Goal: Check status: Check status

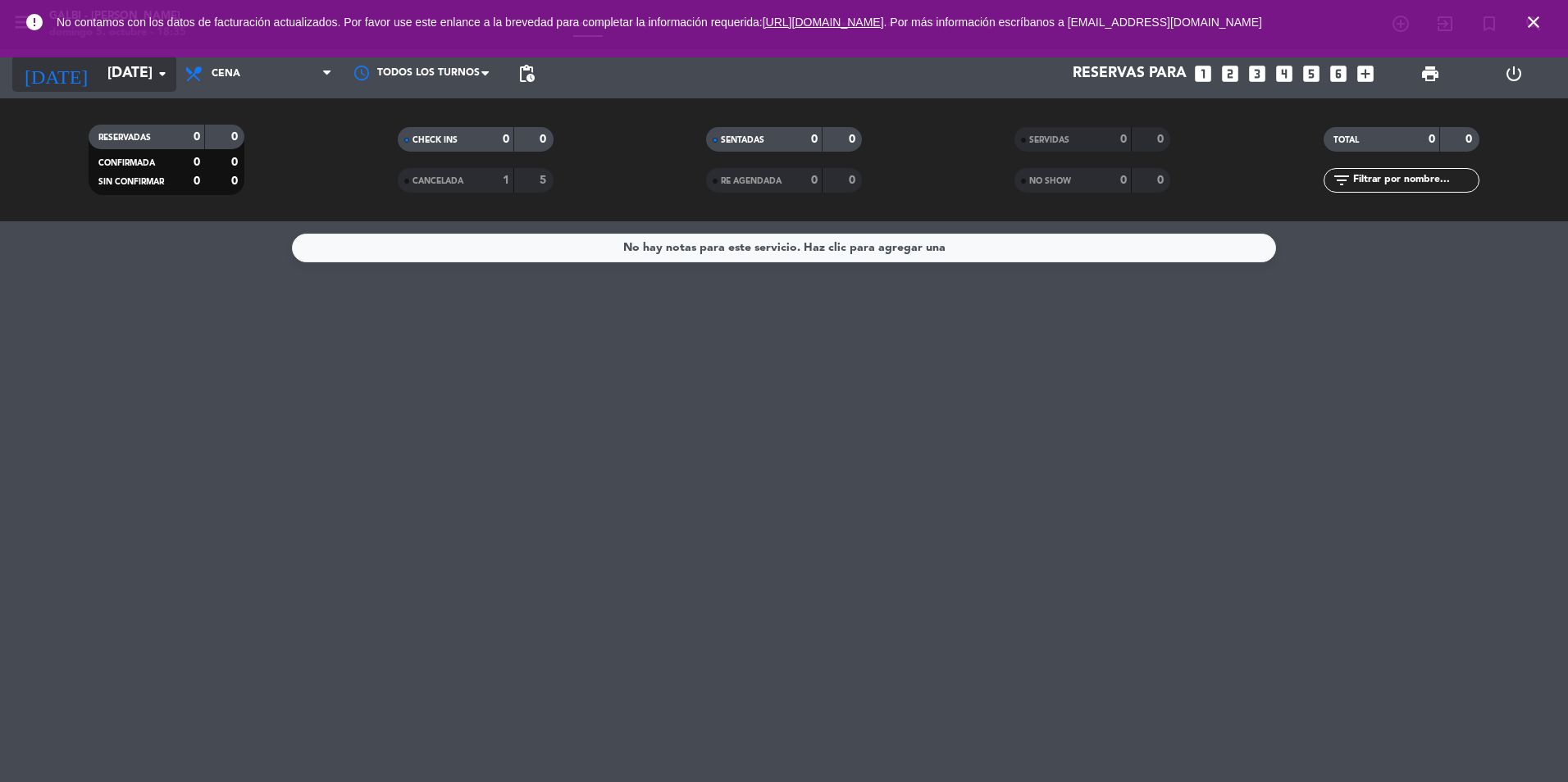
click at [160, 76] on icon "arrow_drop_down" at bounding box center [162, 73] width 19 height 19
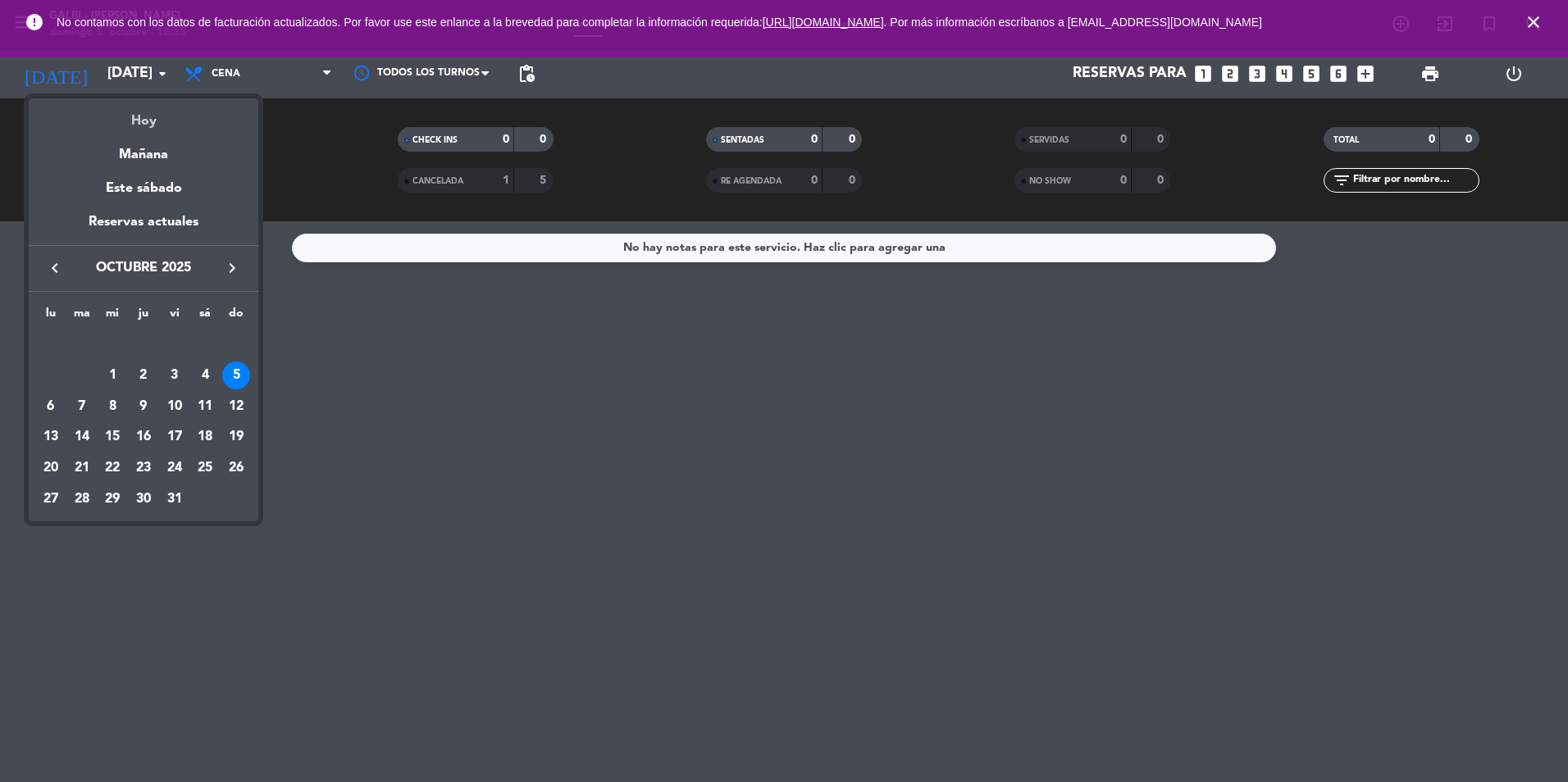
click at [161, 111] on div "Hoy" at bounding box center [144, 115] width 230 height 34
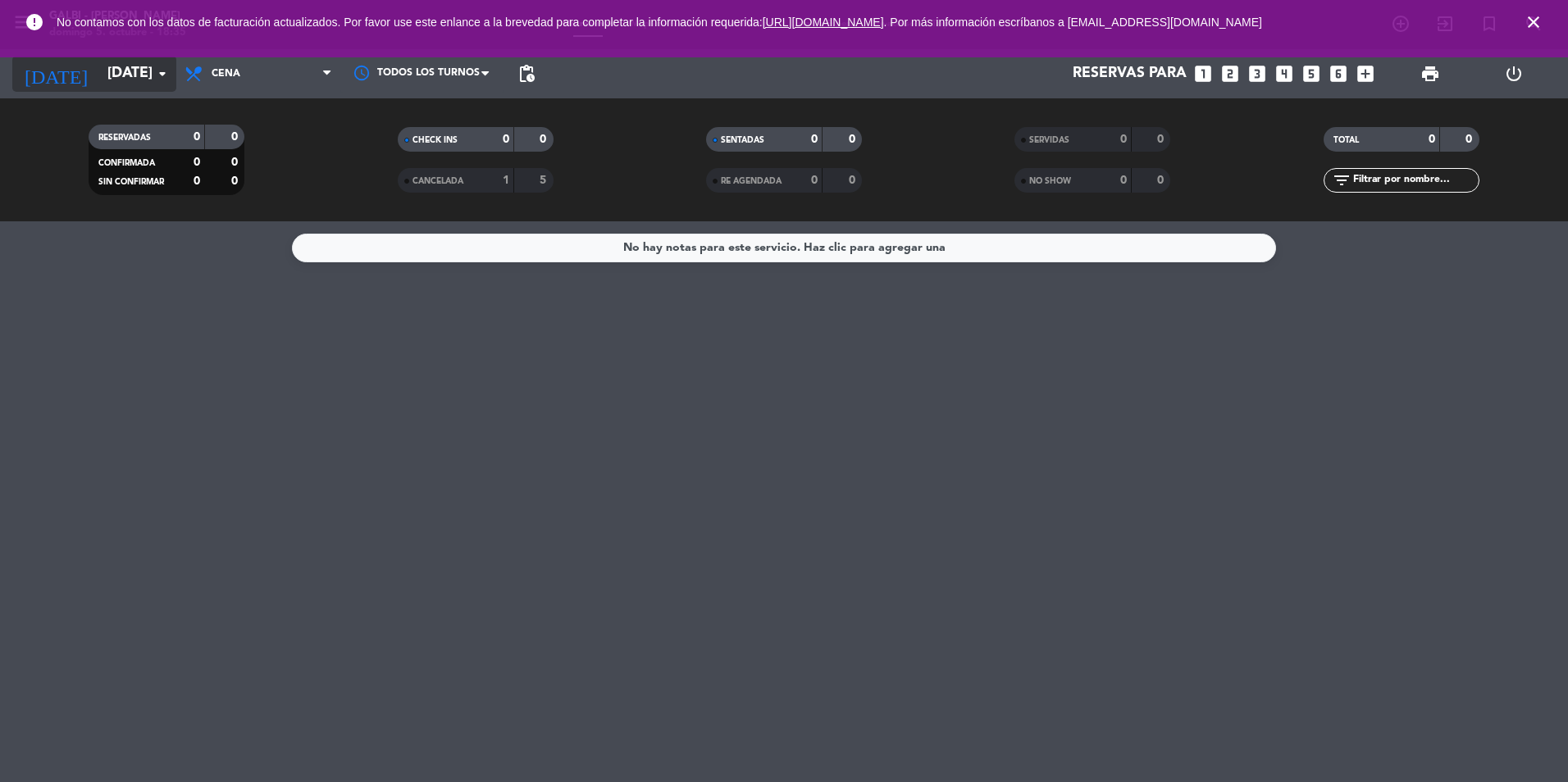
click at [164, 80] on icon "arrow_drop_down" at bounding box center [162, 73] width 19 height 19
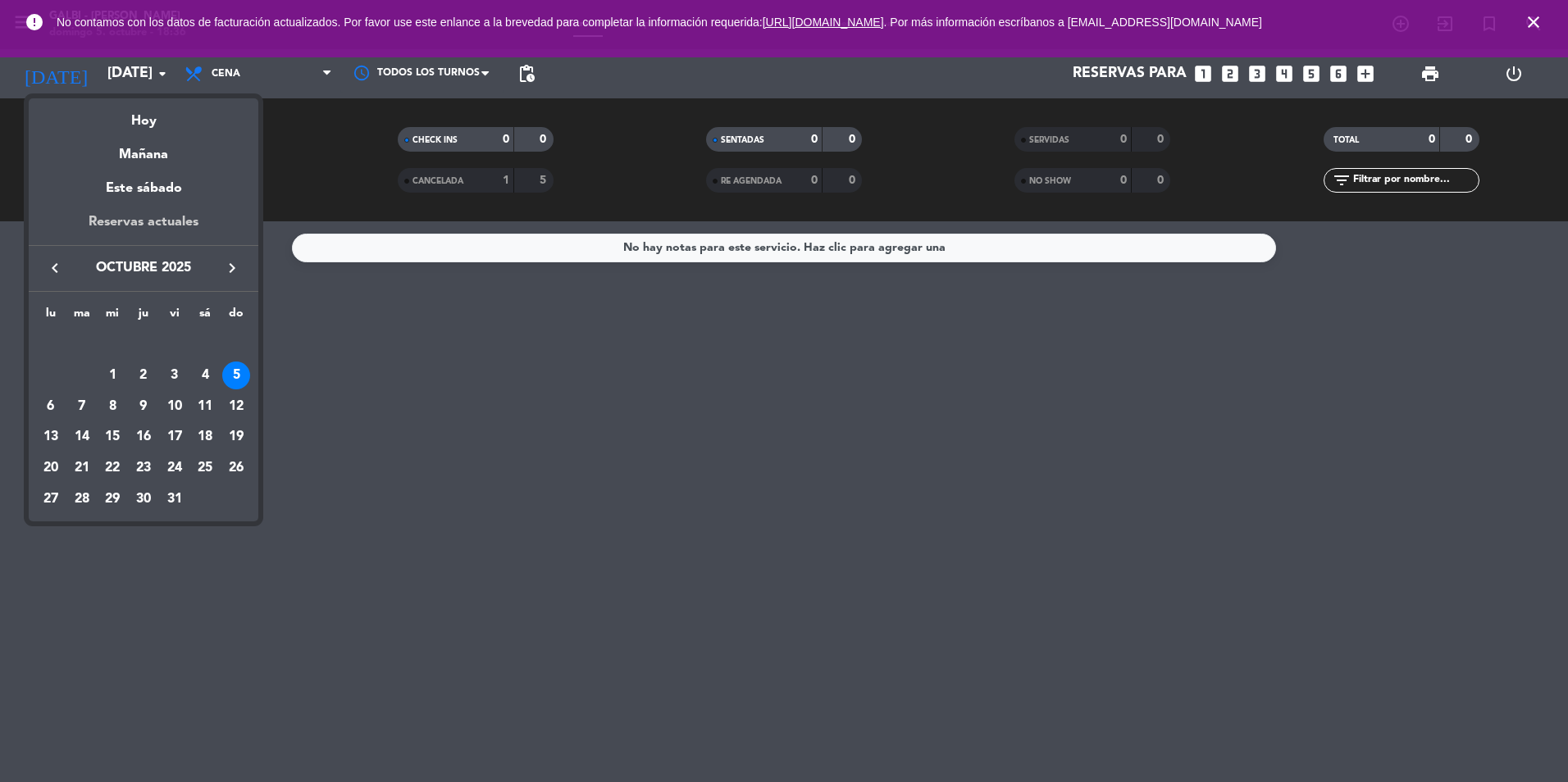
click at [154, 225] on div "Reservas actuales" at bounding box center [144, 228] width 230 height 34
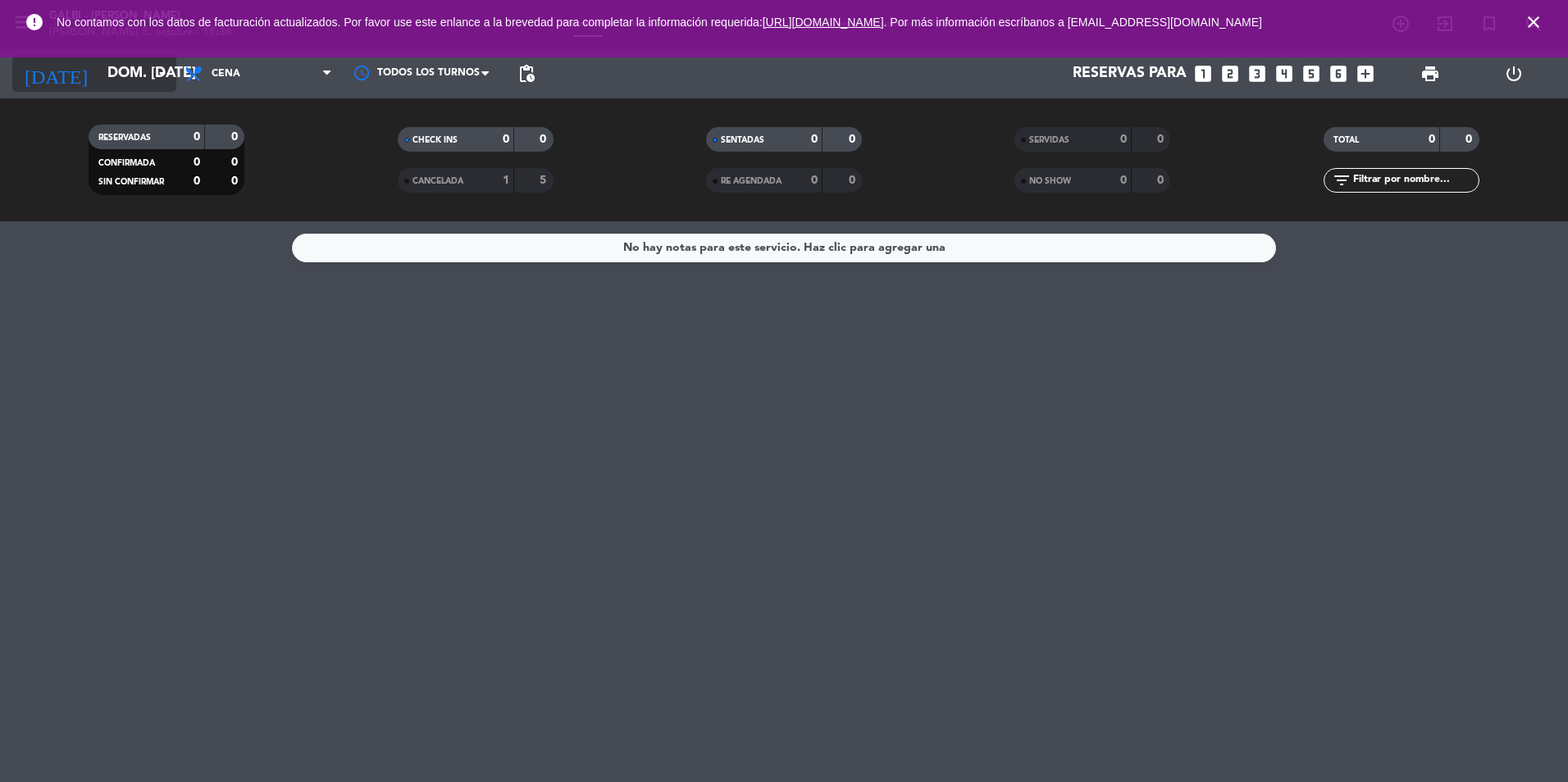
click at [123, 83] on input "dom. 5 oct." at bounding box center [194, 74] width 190 height 33
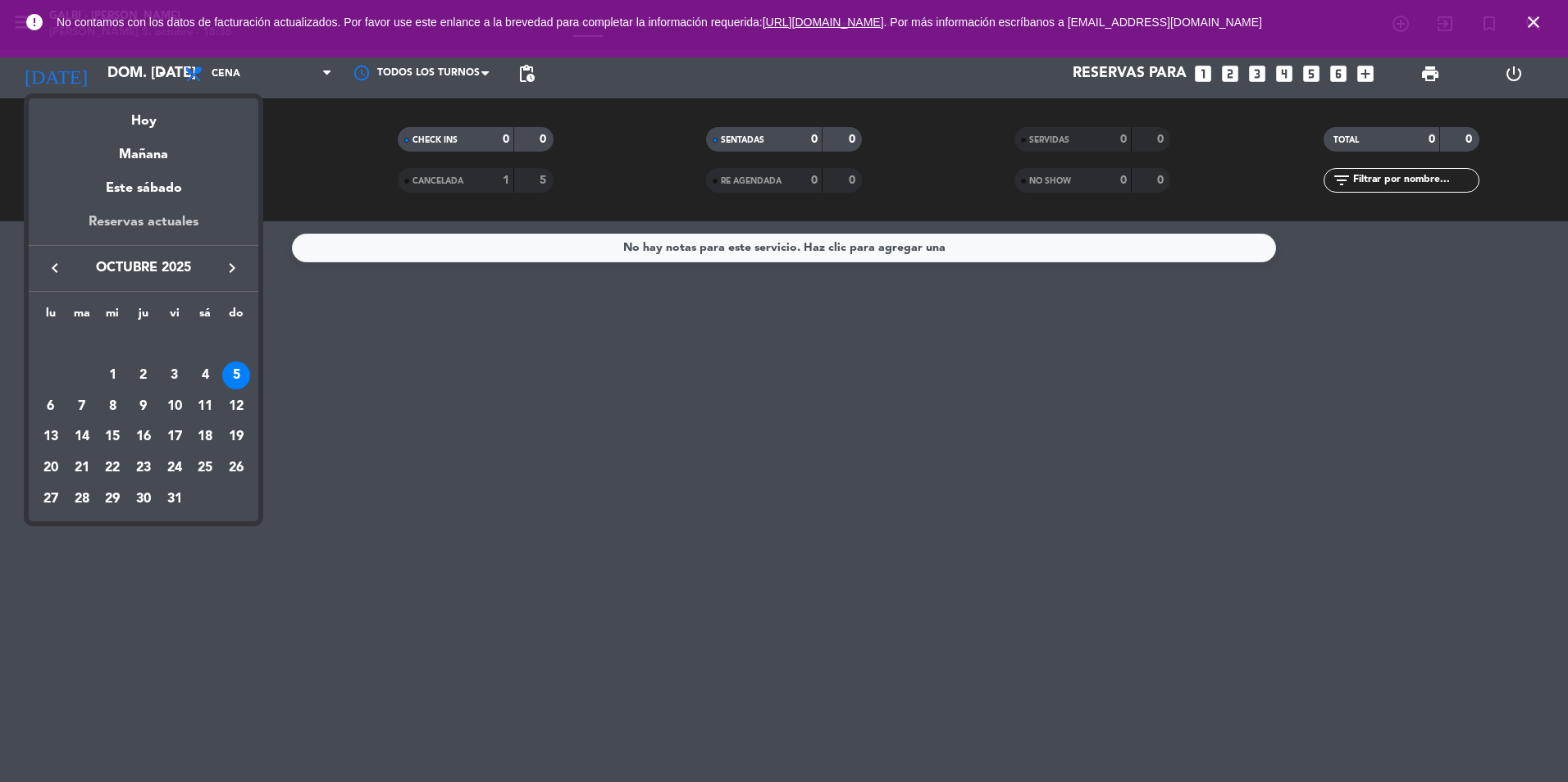
click at [137, 224] on div "Reservas actuales" at bounding box center [144, 228] width 230 height 34
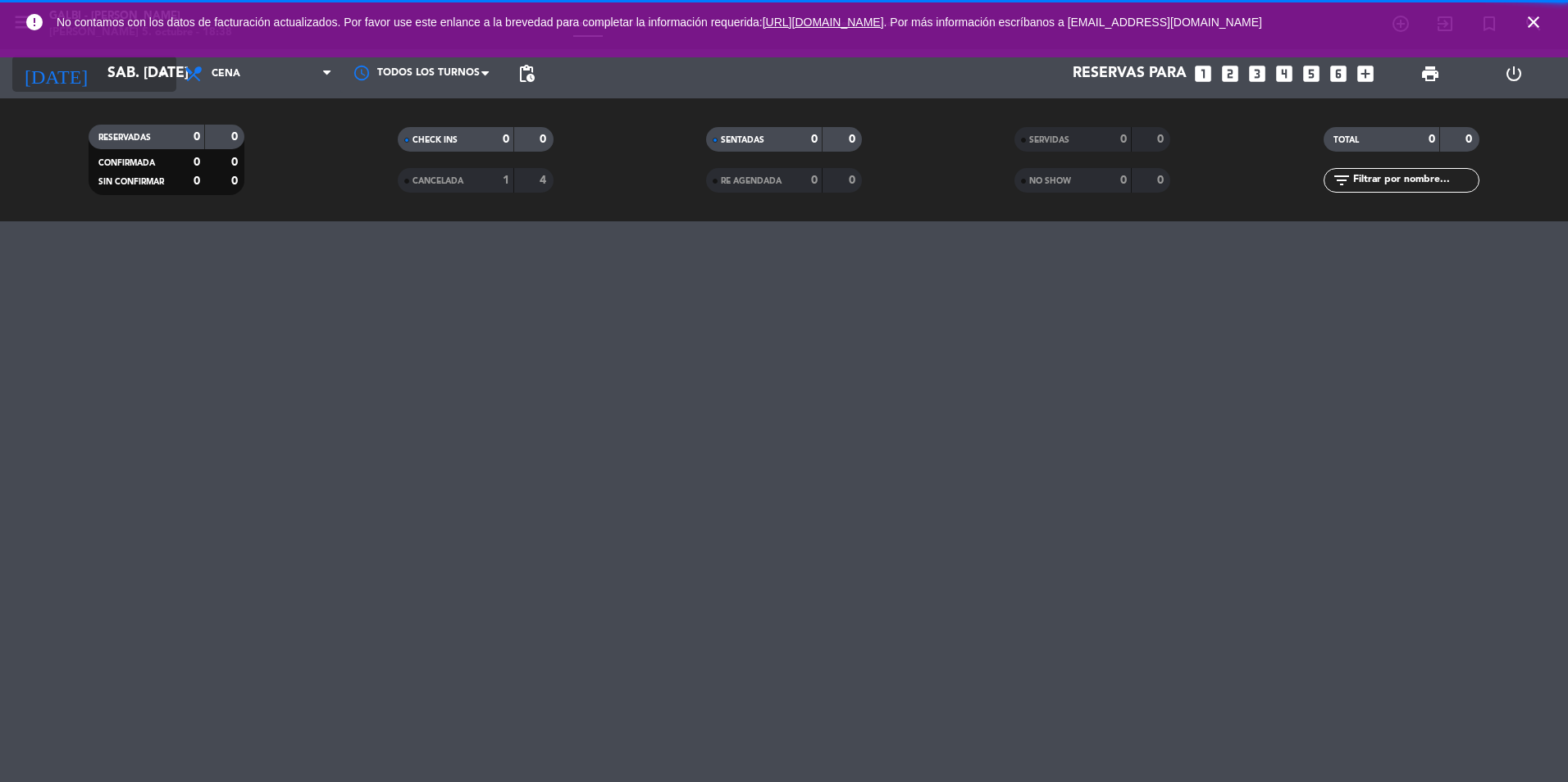
click at [146, 77] on input "sáb. [DATE]" at bounding box center [194, 74] width 190 height 33
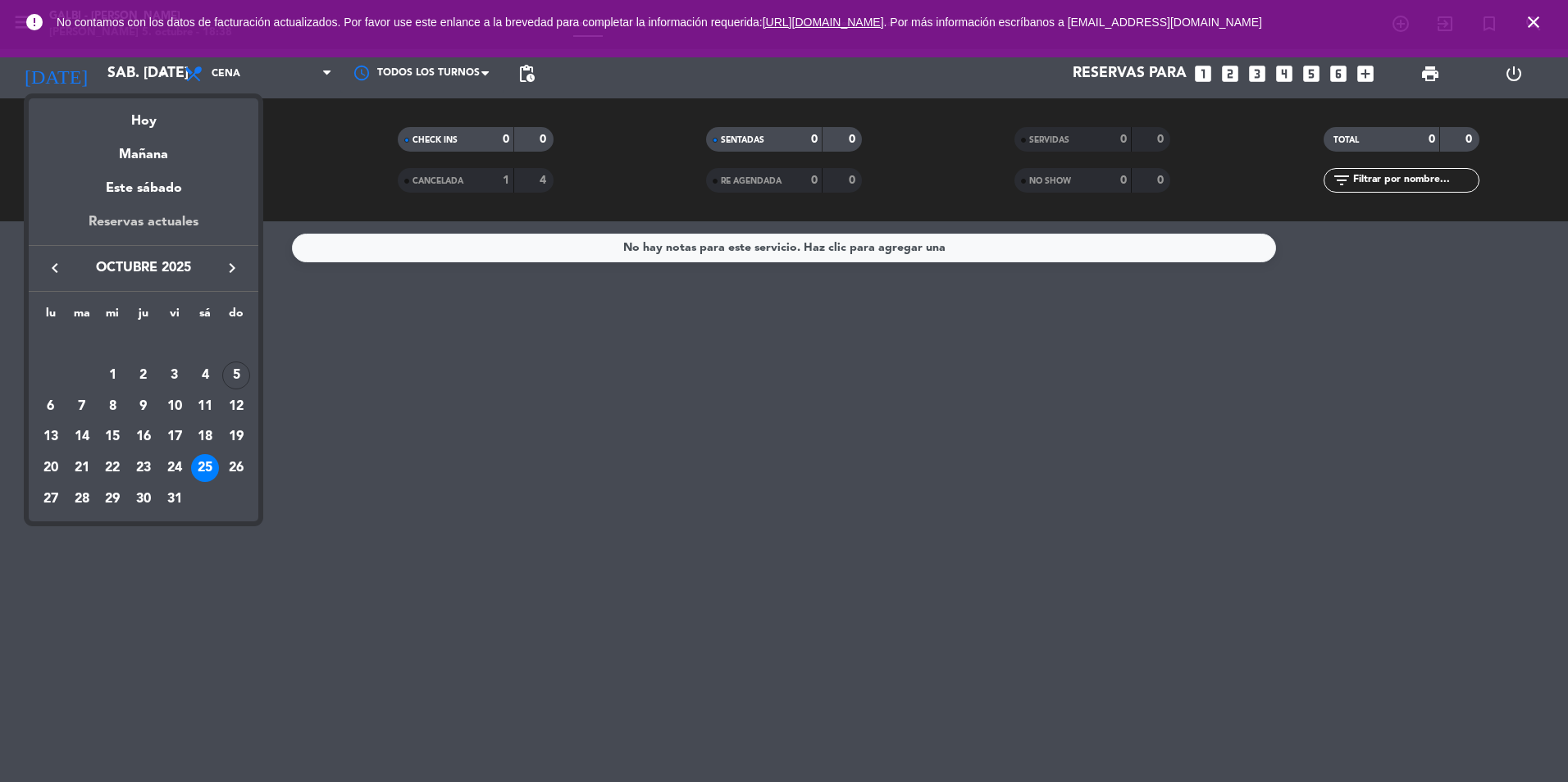
click at [157, 218] on div "Reservas actuales" at bounding box center [144, 228] width 230 height 34
